Goal: Task Accomplishment & Management: Complete application form

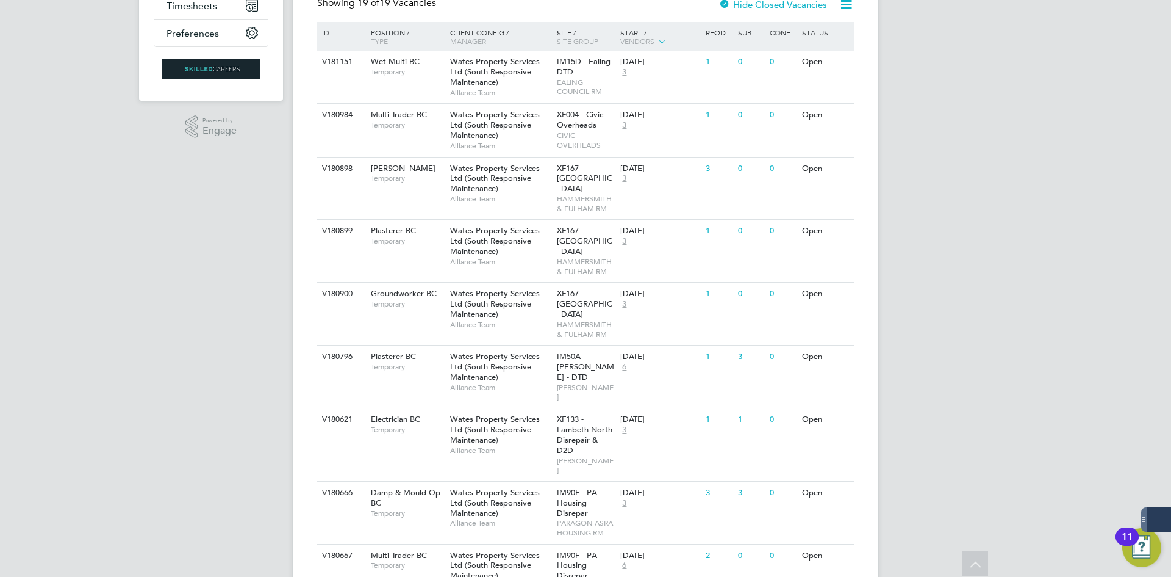
scroll to position [245, 0]
click at [613, 71] on div "IM15D - Ealing DTD EALING COUNCIL RM" at bounding box center [586, 78] width 64 height 52
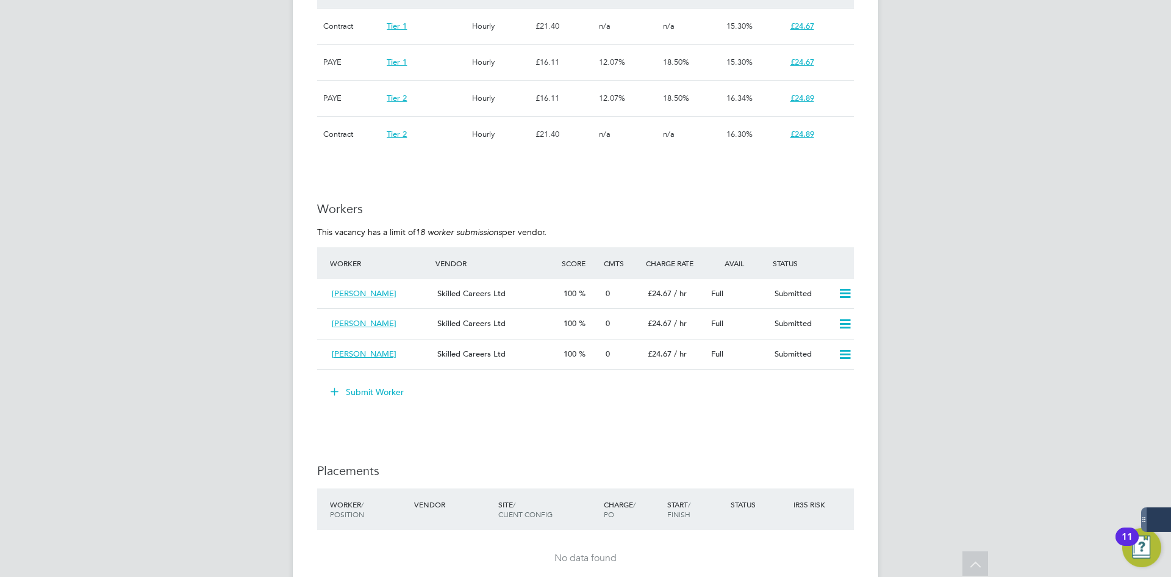
click at [365, 396] on button "Submit Worker" at bounding box center [368, 392] width 92 height 20
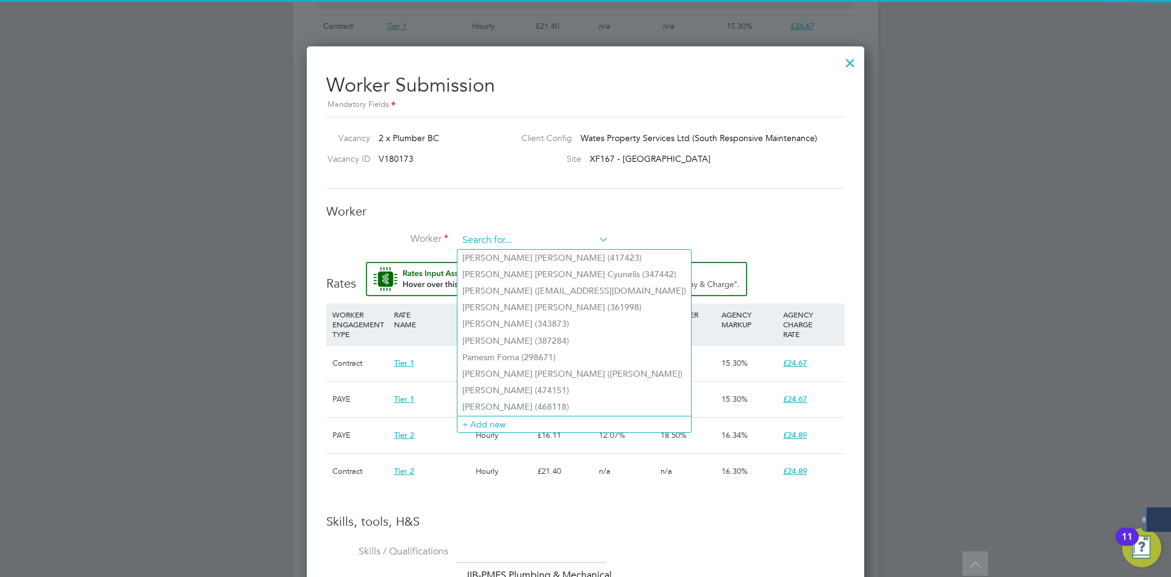
click at [509, 241] on input at bounding box center [533, 240] width 151 height 18
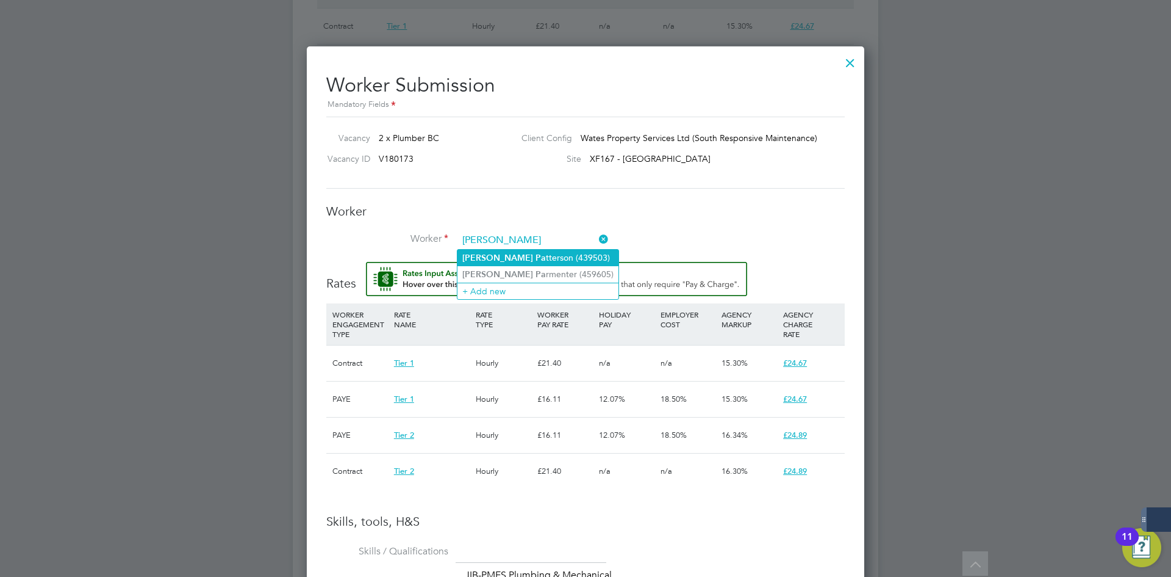
click at [536, 255] on li "[PERSON_NAME] (439503)" at bounding box center [538, 258] width 161 height 16
type input "[PERSON_NAME] (439503)"
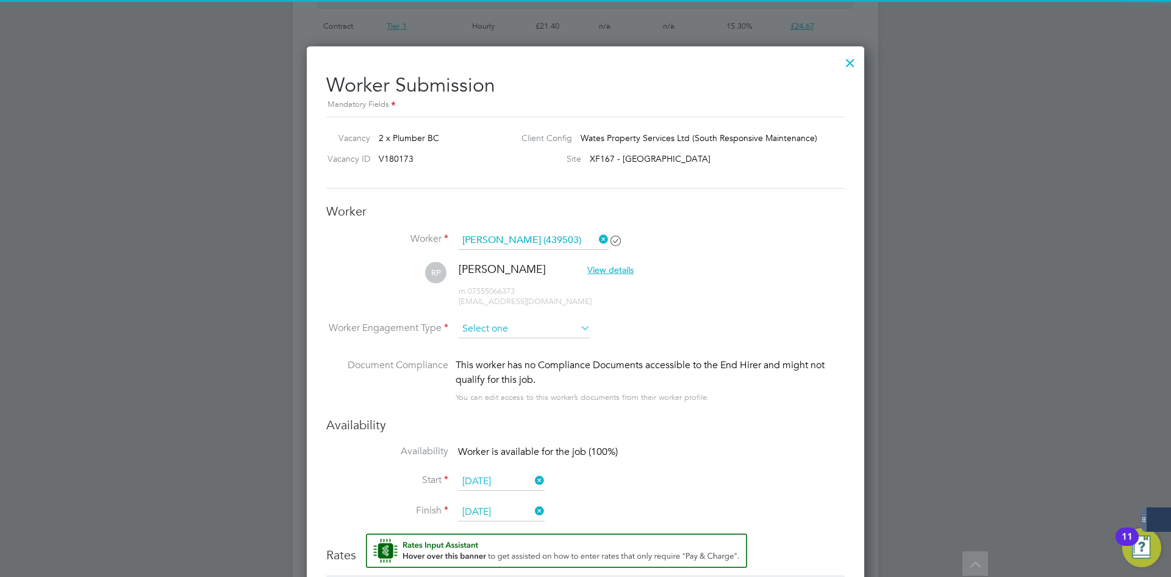
click at [509, 330] on input at bounding box center [524, 329] width 132 height 18
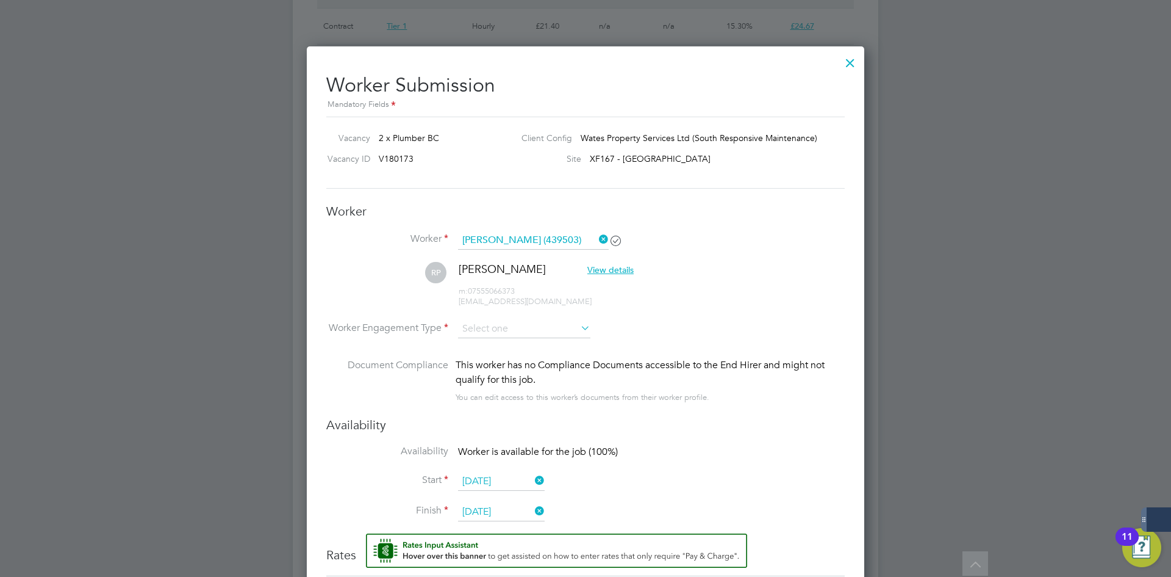
click at [514, 342] on li "Contract" at bounding box center [525, 346] width 134 height 16
type input "Contract"
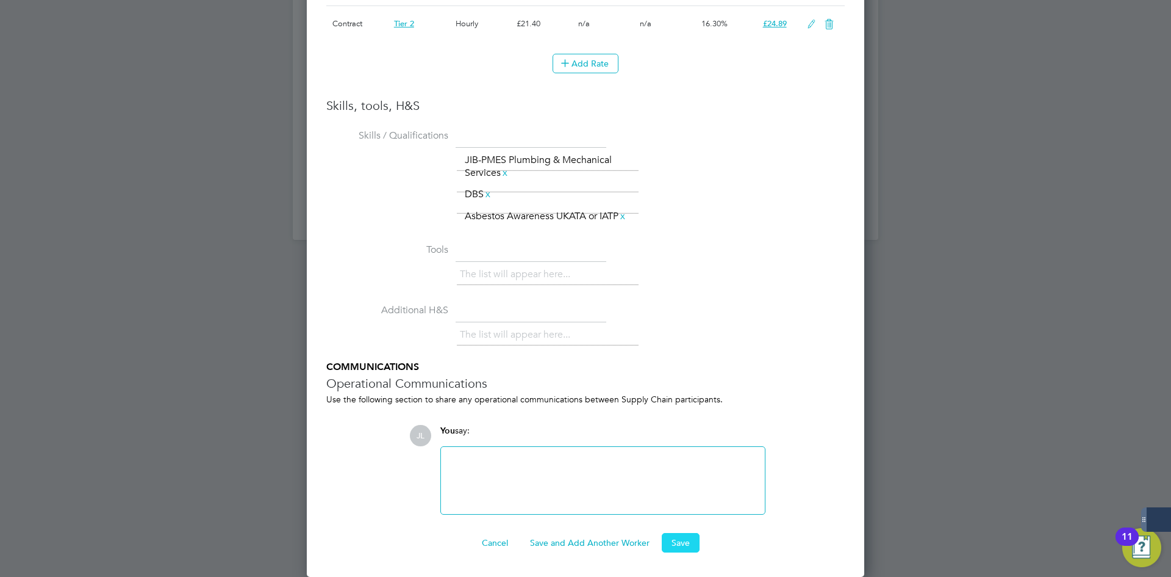
click at [691, 537] on button "Save" at bounding box center [681, 543] width 38 height 20
